Goal: Check status

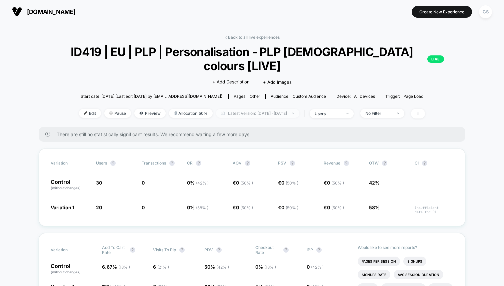
click at [279, 114] on span "Latest Version: [DATE] - [DATE]" at bounding box center [257, 113] width 83 height 9
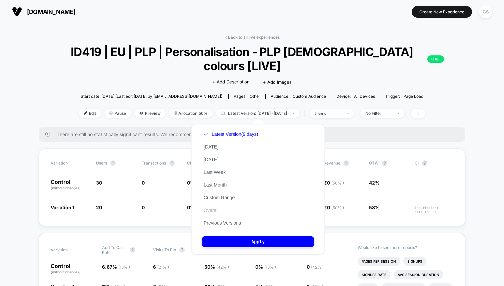
click at [218, 210] on button "Overall" at bounding box center [211, 210] width 19 height 6
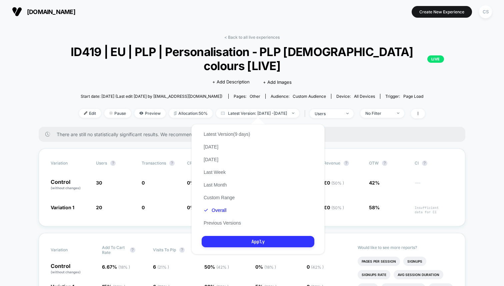
click at [248, 242] on button "Apply" at bounding box center [258, 241] width 113 height 11
